Goal: Share content: Share content

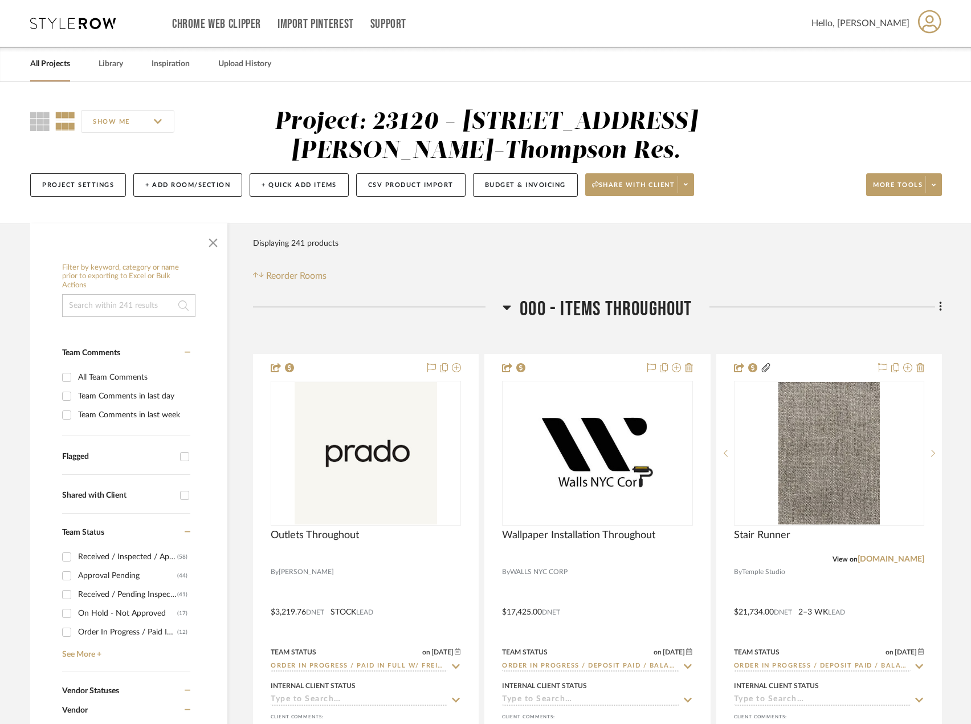
click at [67, 62] on link "All Projects" at bounding box center [50, 63] width 40 height 15
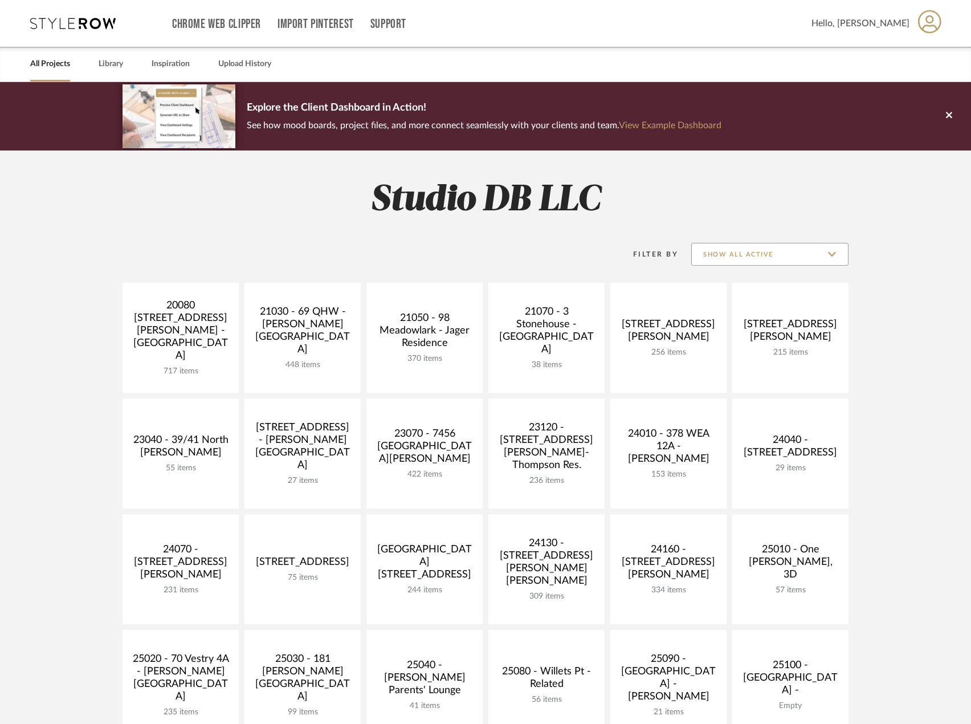
click at [824, 256] on input "Show All Active" at bounding box center [769, 254] width 157 height 23
click at [742, 335] on span "Archived" at bounding box center [771, 338] width 135 height 10
type input "Archived"
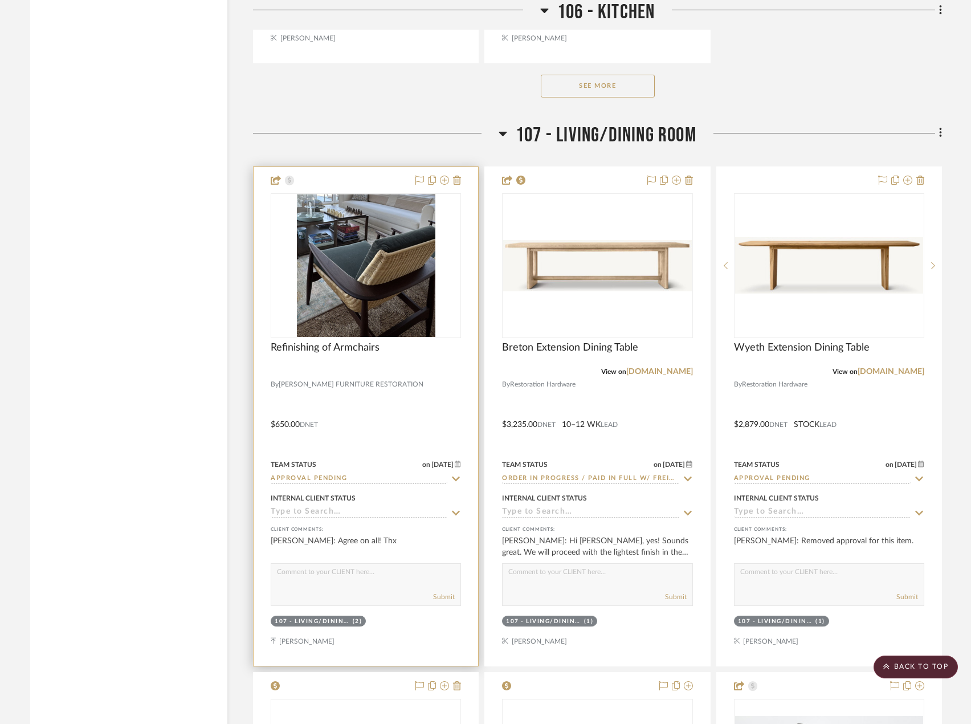
scroll to position [14274, 0]
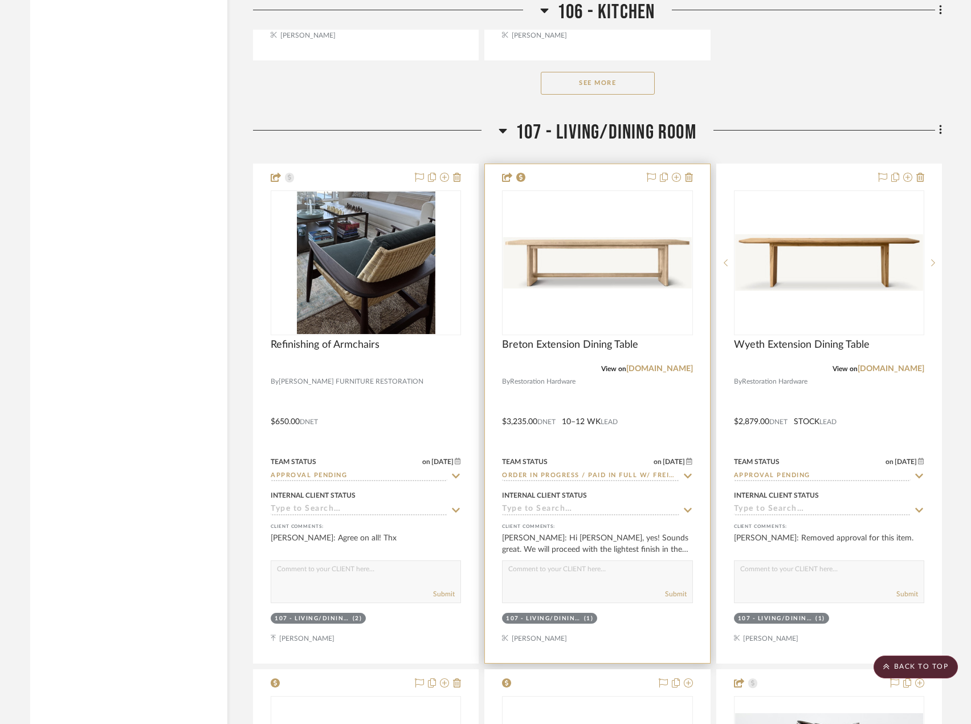
click at [674, 403] on div at bounding box center [597, 413] width 225 height 499
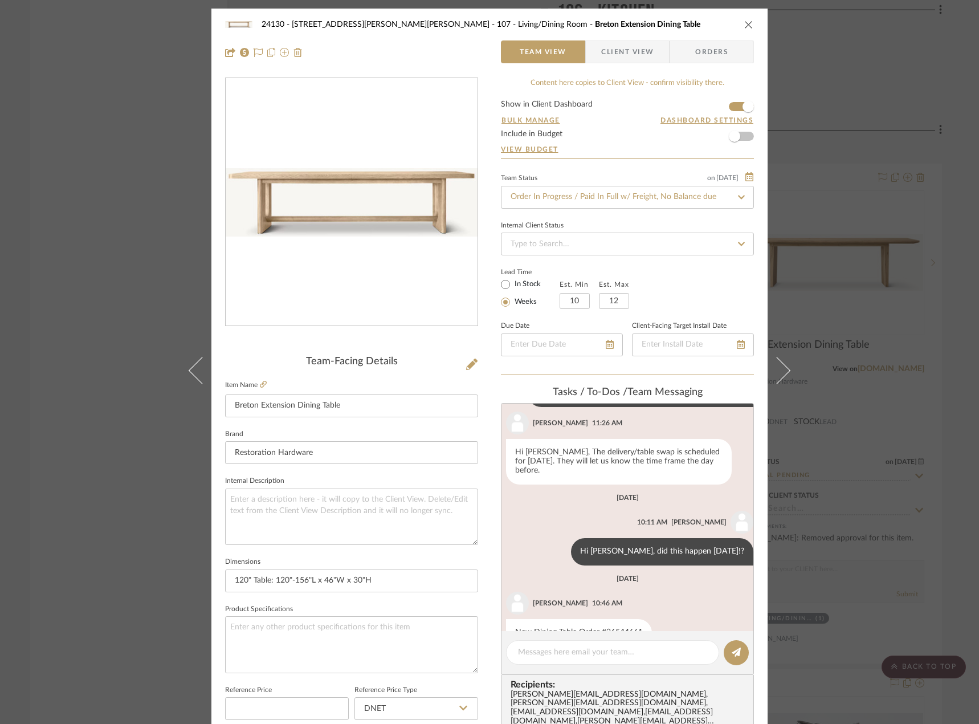
scroll to position [360, 0]
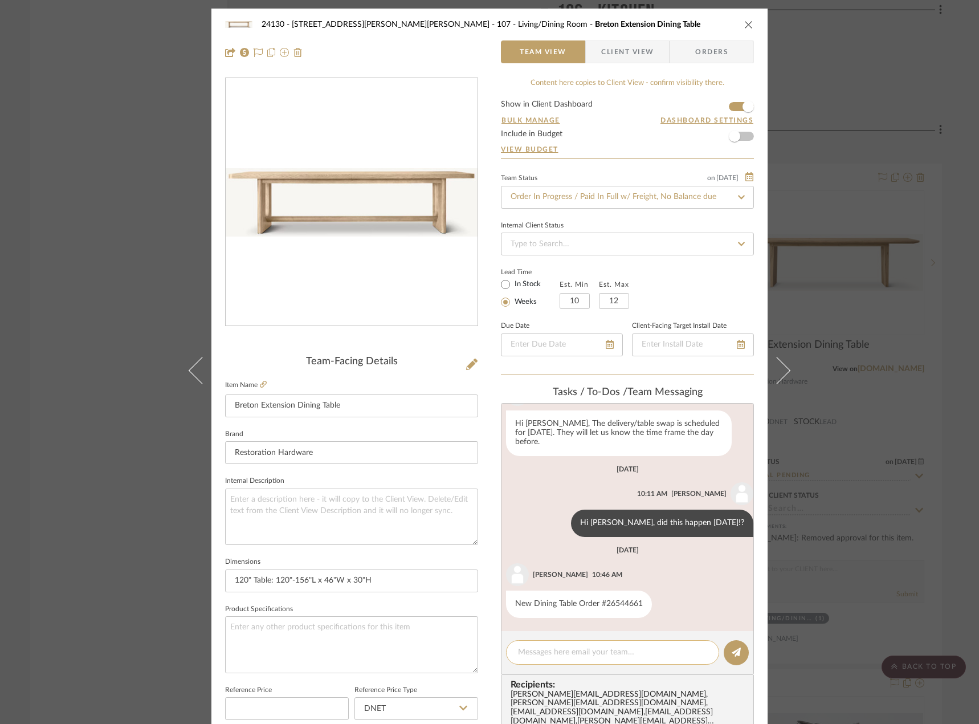
click at [608, 649] on textarea at bounding box center [612, 652] width 189 height 12
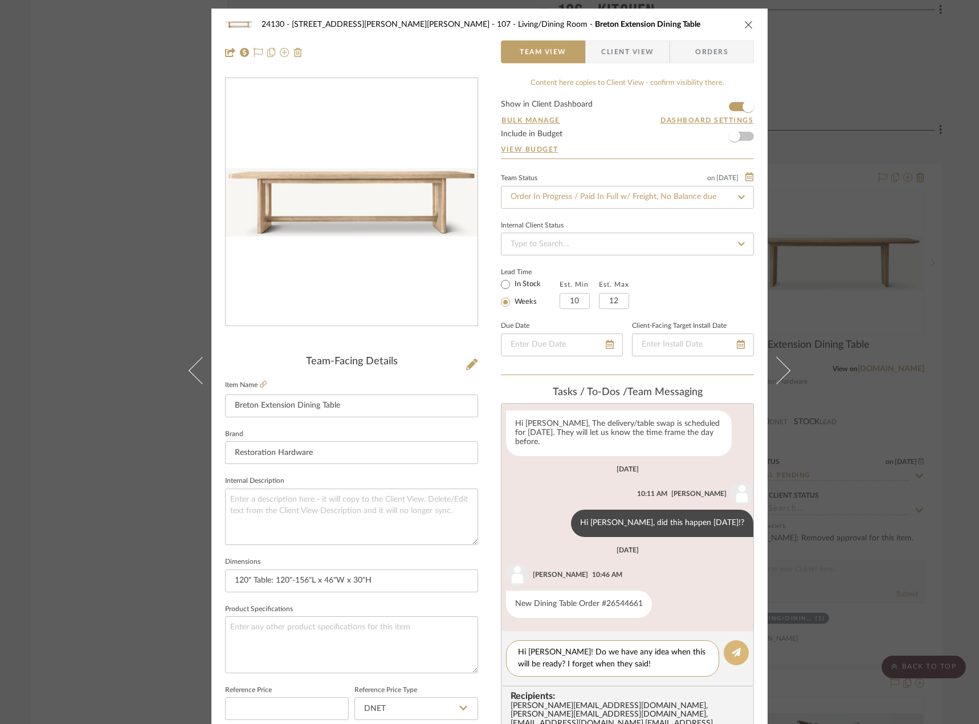
type textarea "Hi Anela! Do we have any idea when this will be ready? I forget when they said!"
click at [734, 650] on icon at bounding box center [736, 651] width 9 height 9
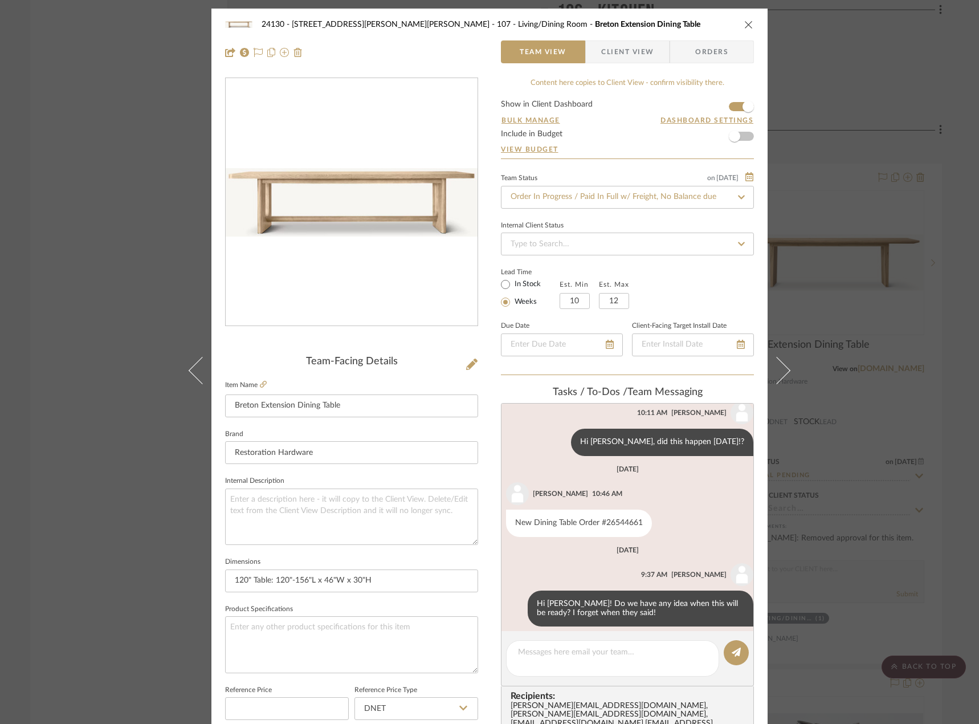
scroll to position [450, 0]
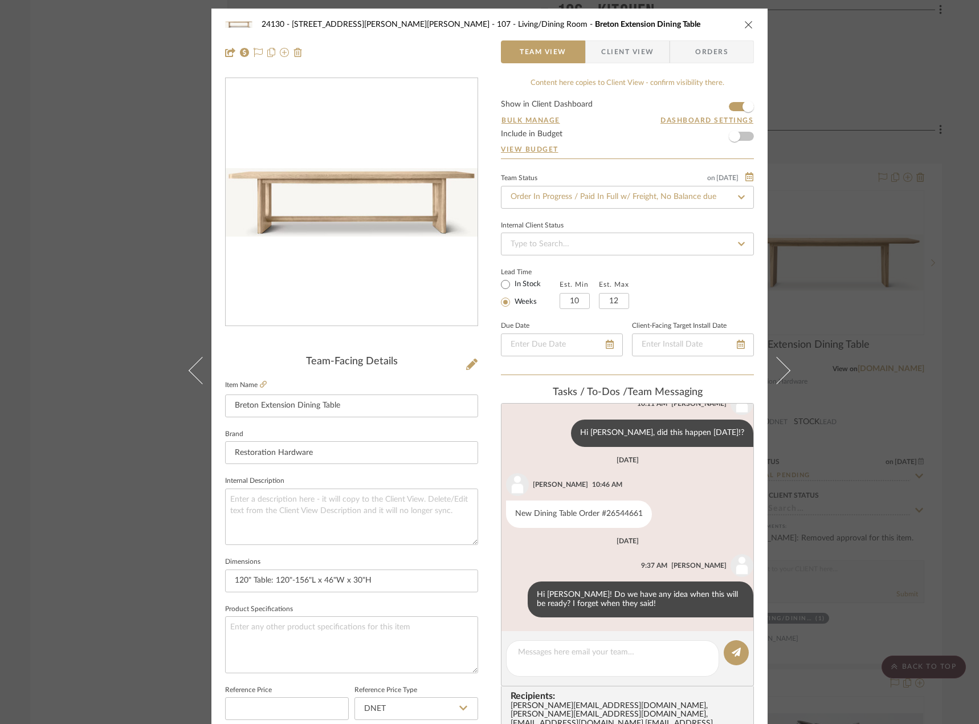
click at [612, 52] on span "Client View" at bounding box center [627, 51] width 52 height 23
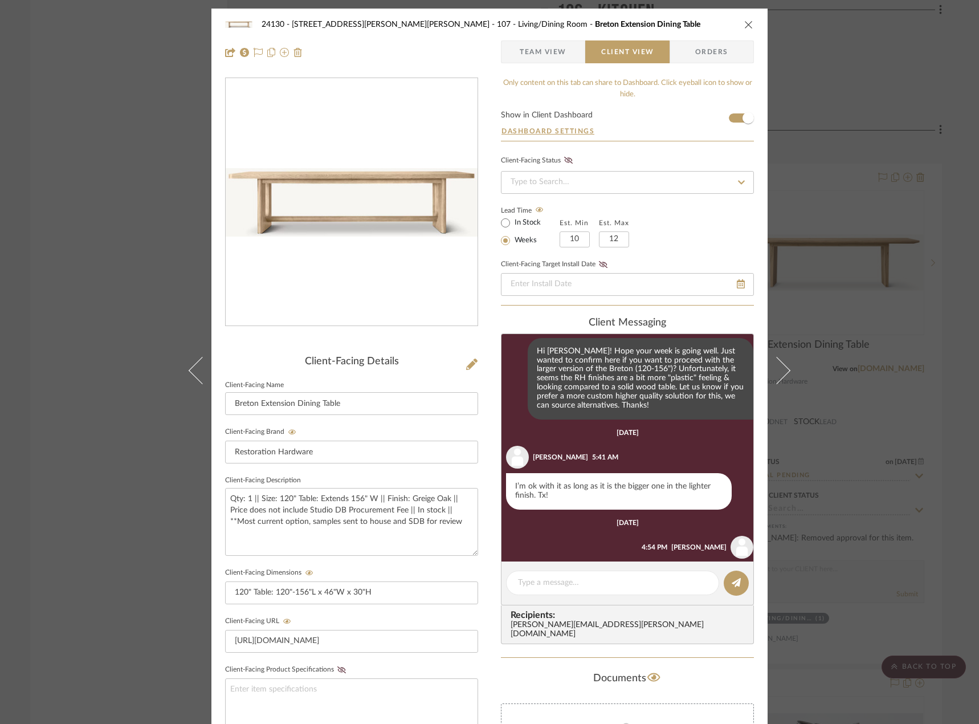
scroll to position [779, 0]
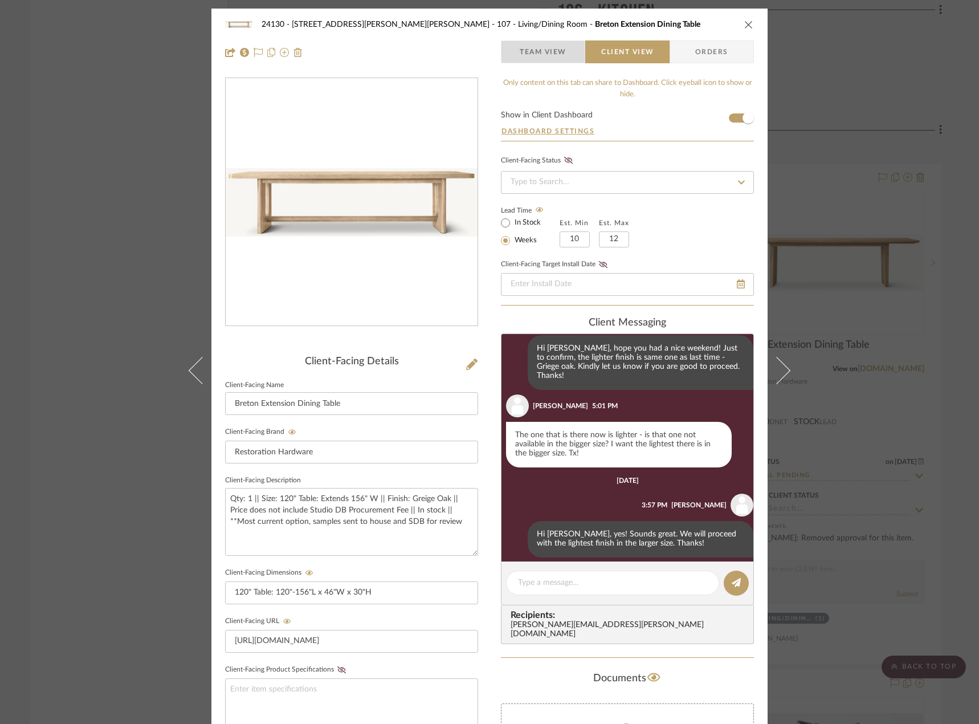
click at [509, 48] on span "button" at bounding box center [511, 51] width 18 height 23
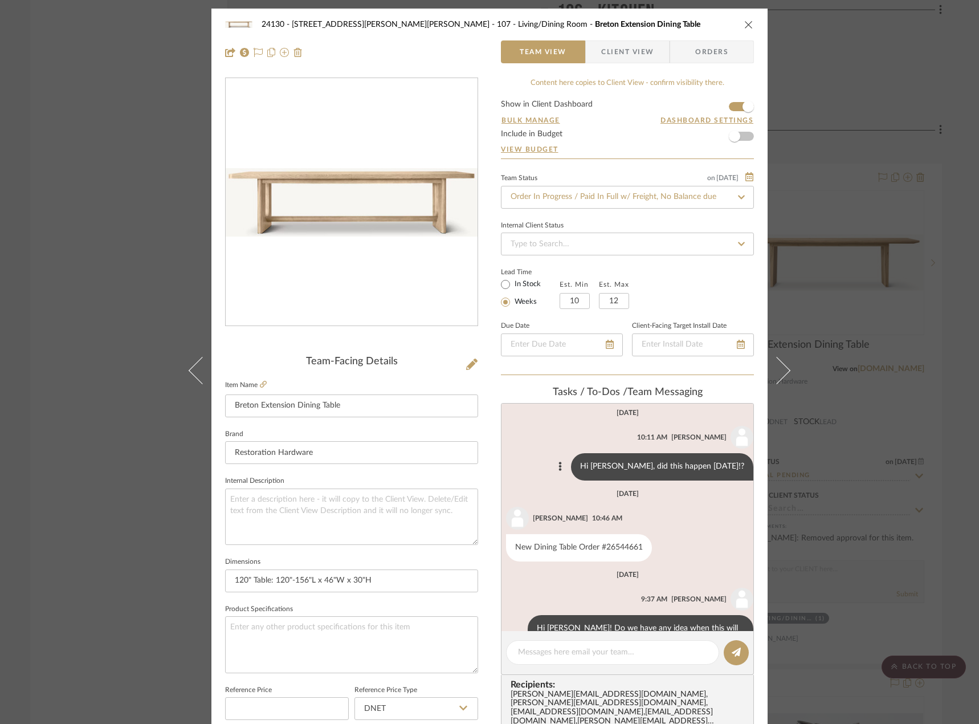
scroll to position [450, 0]
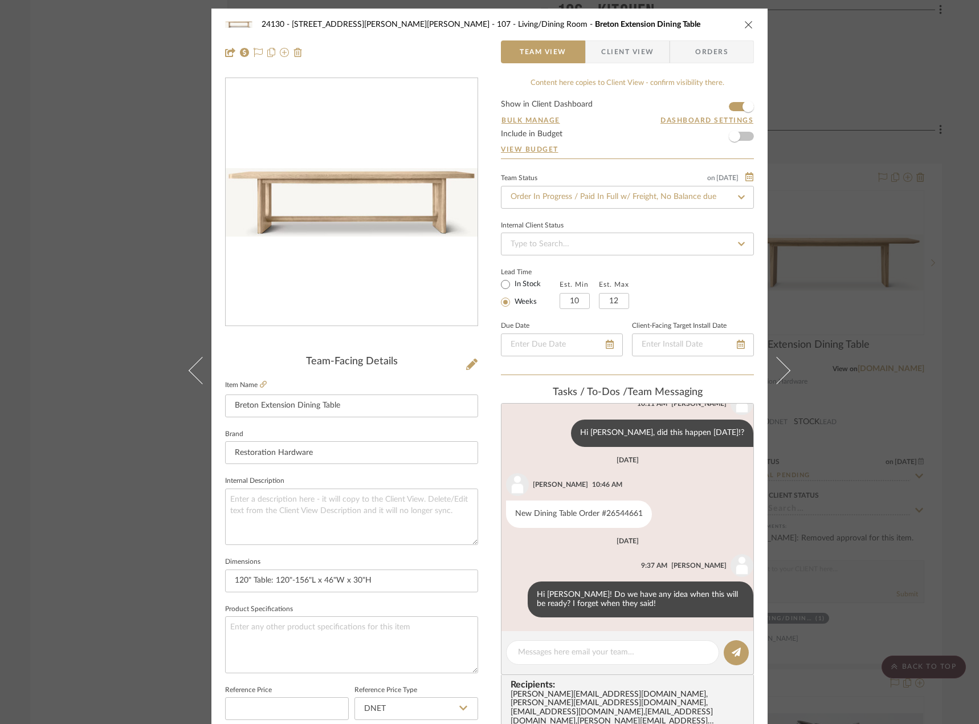
click at [54, 174] on div "24130 - 100 Mine Hill Rd - Costigan 107 - Living/Dining Room Breton Extension D…" at bounding box center [489, 362] width 979 height 724
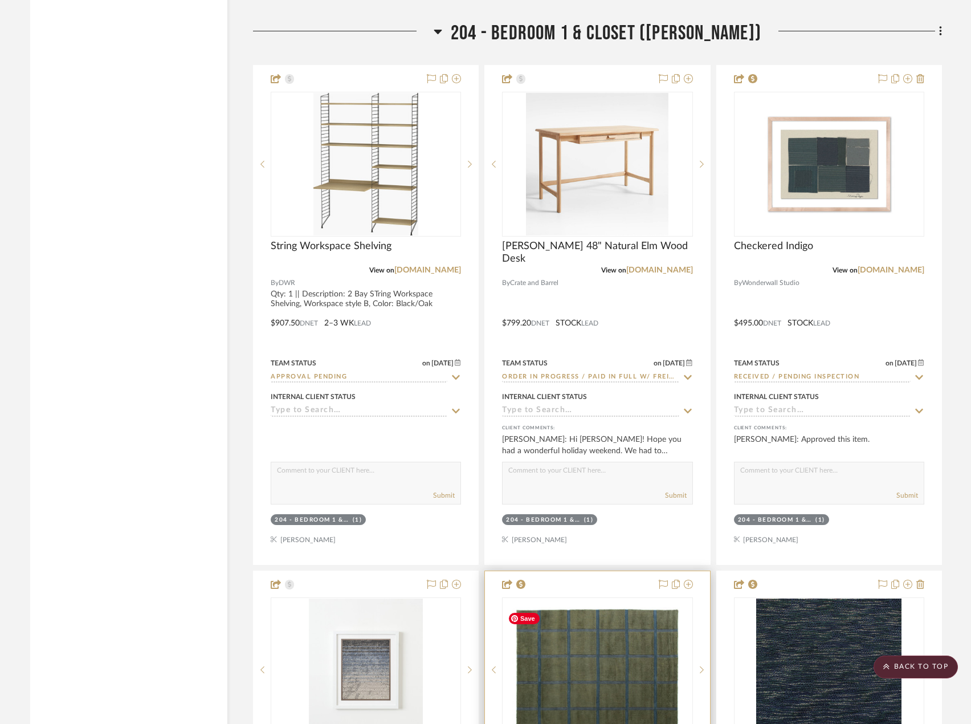
scroll to position [25844, 0]
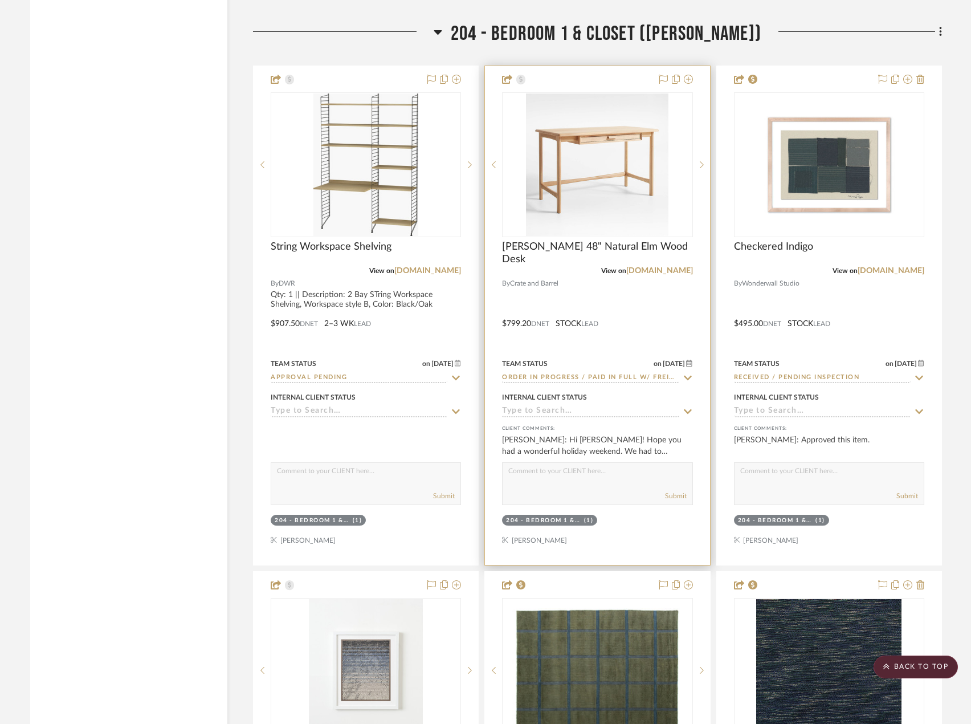
click at [640, 333] on div at bounding box center [597, 315] width 225 height 499
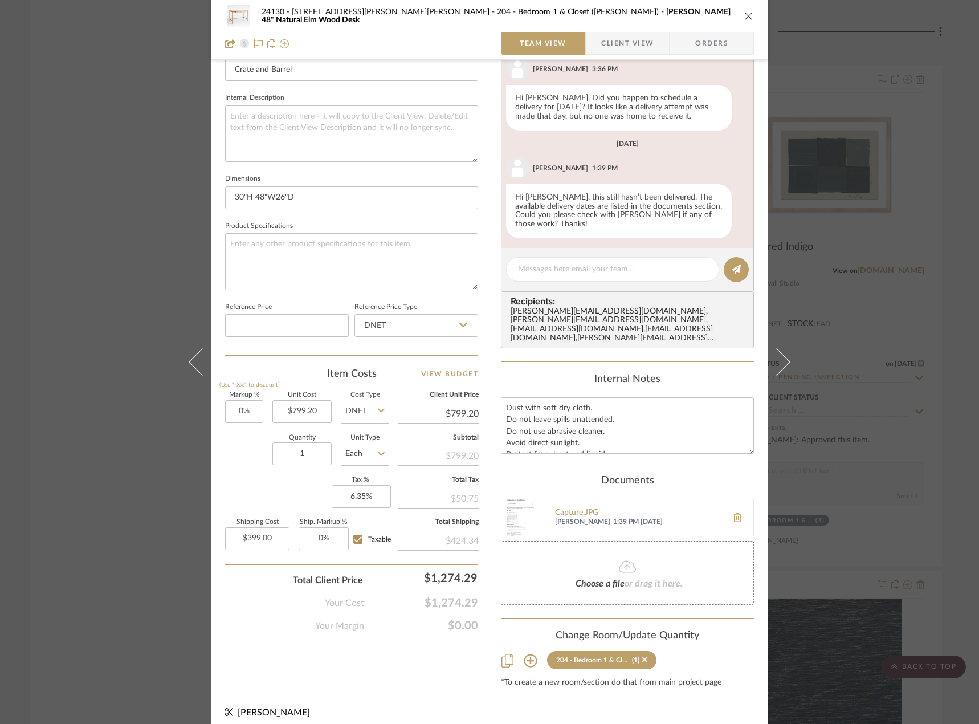
scroll to position [472, 0]
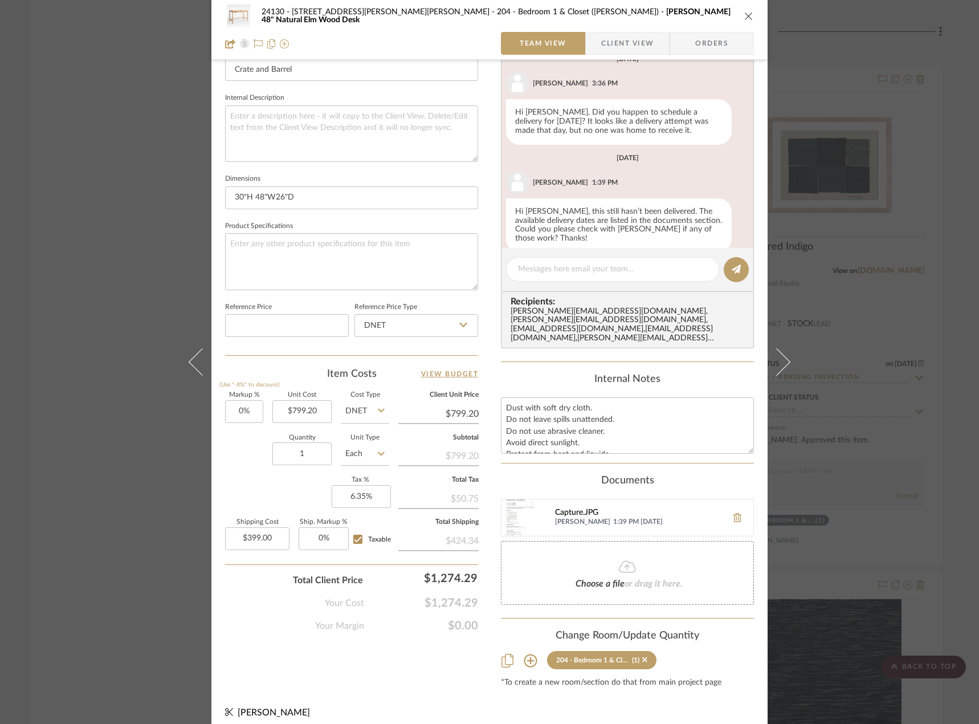
click at [580, 508] on div "Capture.JPG" at bounding box center [638, 512] width 166 height 9
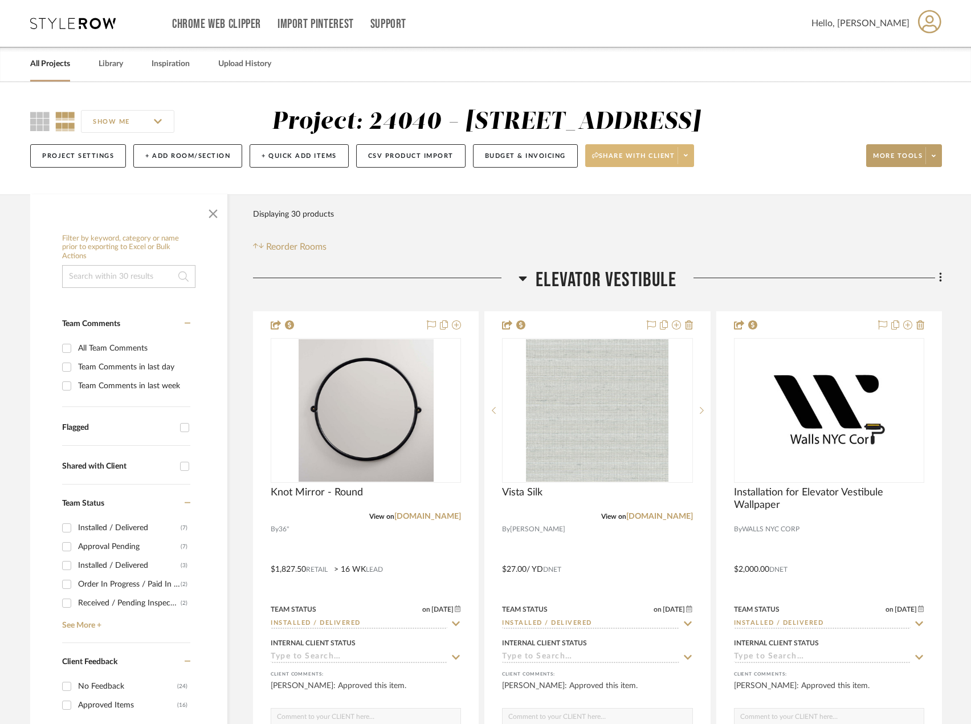
click at [688, 162] on span at bounding box center [686, 155] width 16 height 17
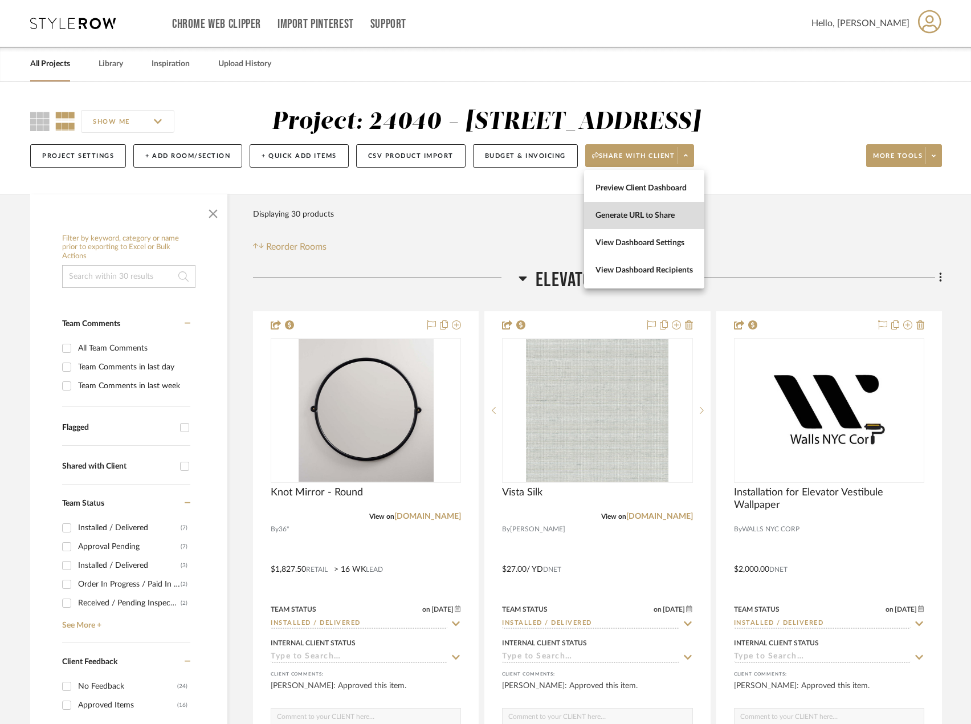
click at [662, 219] on span "Generate URL to Share" at bounding box center [644, 216] width 97 height 10
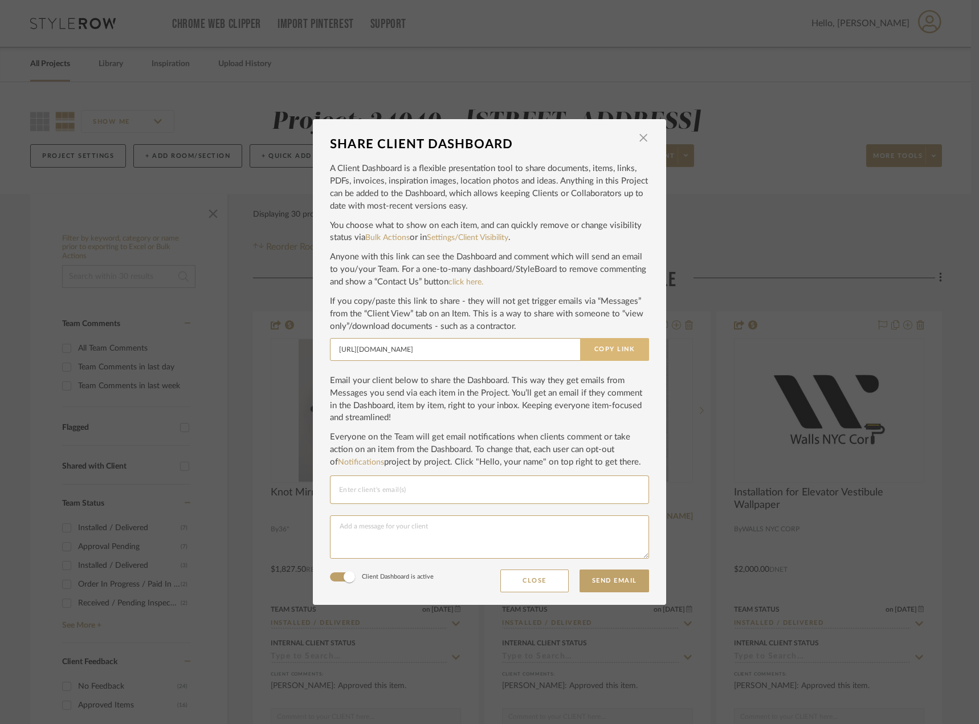
click at [620, 351] on button "Copy Link" at bounding box center [614, 349] width 69 height 23
click at [636, 136] on span "button" at bounding box center [643, 138] width 23 height 23
